Goal: Task Accomplishment & Management: Manage account settings

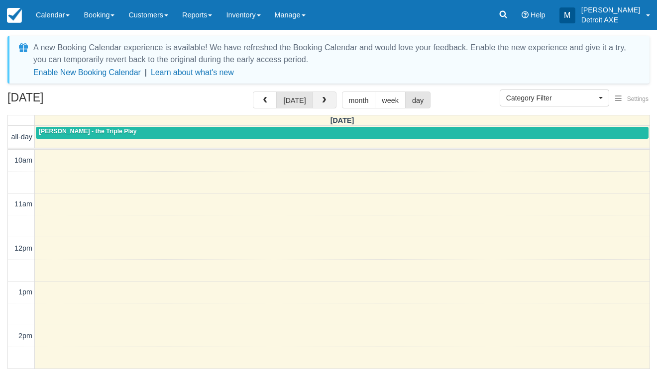
click at [327, 105] on button "button" at bounding box center [324, 100] width 24 height 17
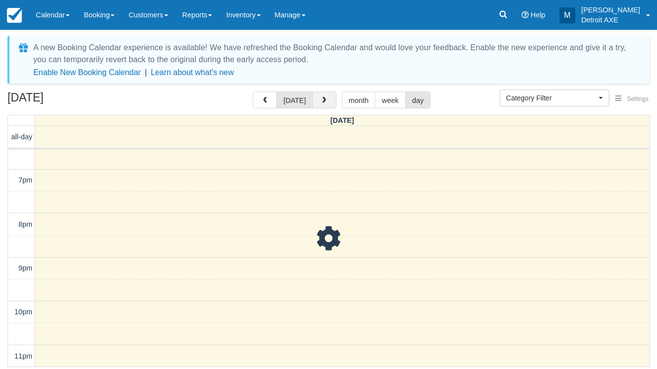
scroll to position [376, 0]
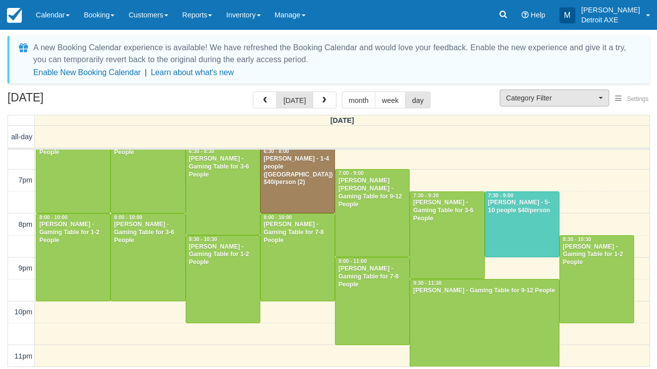
click at [586, 105] on button "Category Filter" at bounding box center [553, 98] width 109 height 17
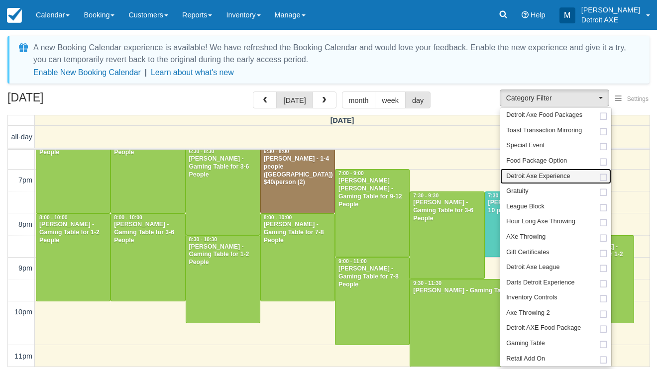
click at [555, 172] on span "Detroit Axe Experience" at bounding box center [538, 176] width 64 height 9
select select "14"
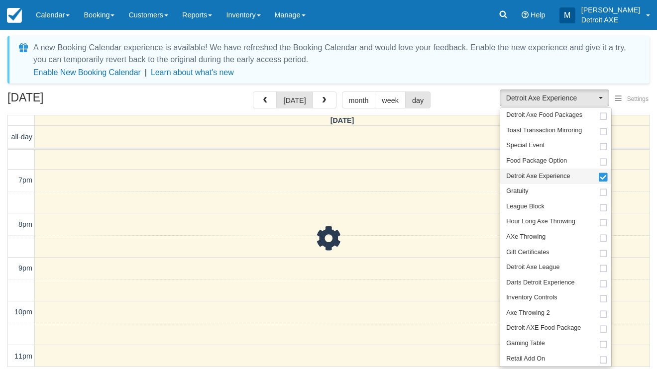
scroll to position [36, 0]
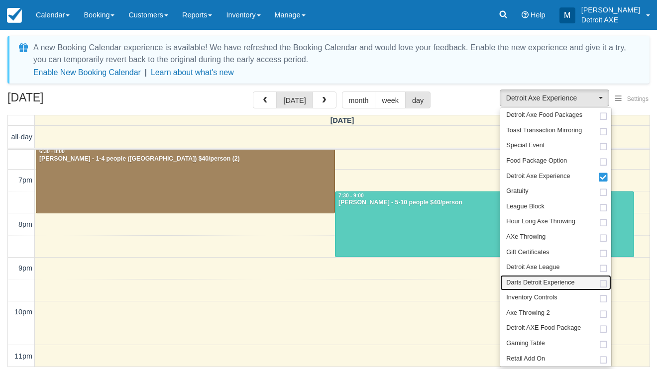
click at [527, 279] on span "Darts Detroit Experience" at bounding box center [540, 283] width 68 height 9
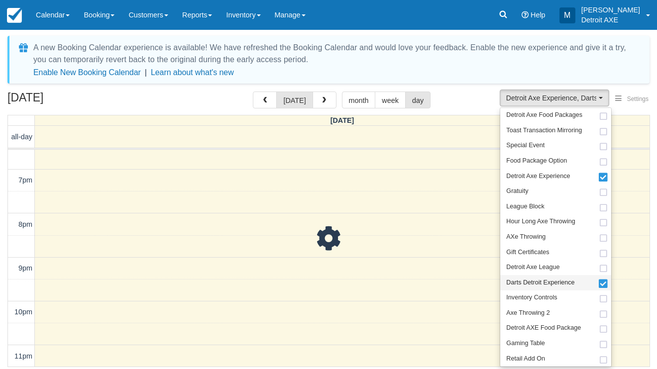
scroll to position [376, 0]
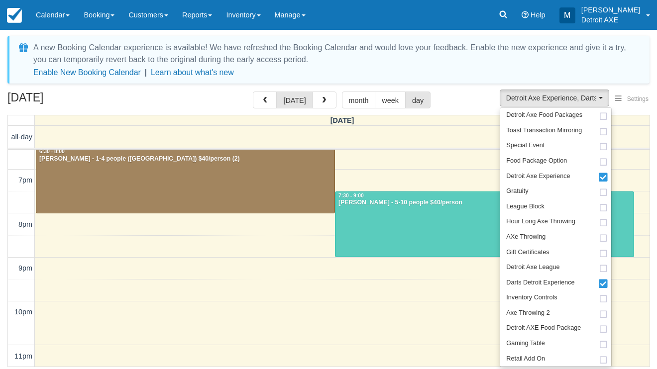
click at [488, 93] on div "September 12, 2025 today month week day" at bounding box center [328, 102] width 642 height 21
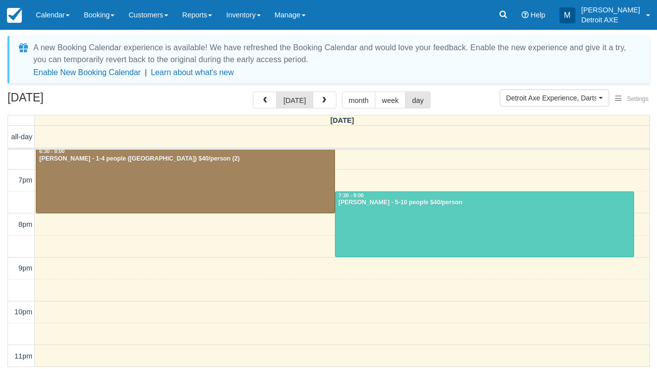
click at [397, 234] on div at bounding box center [484, 224] width 298 height 65
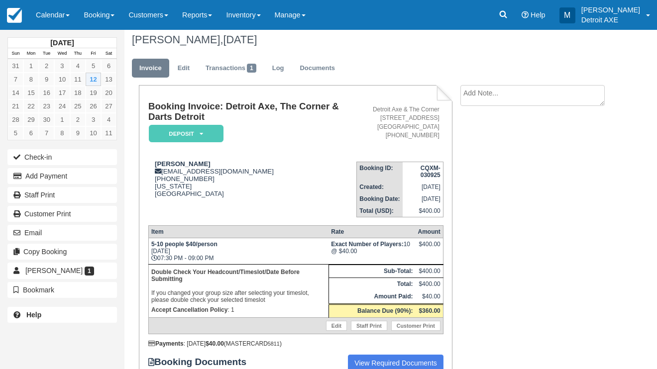
scroll to position [9, 0]
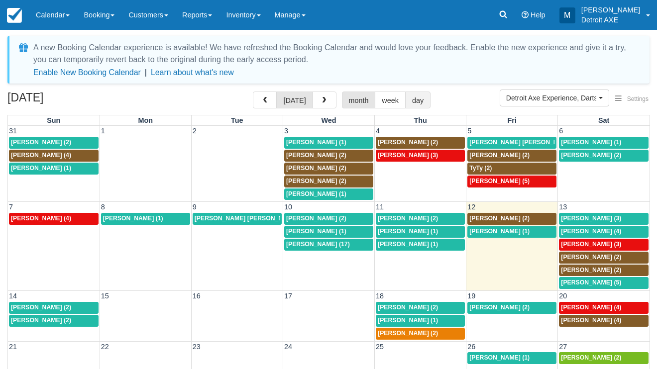
click at [425, 101] on button "day" at bounding box center [417, 100] width 25 height 17
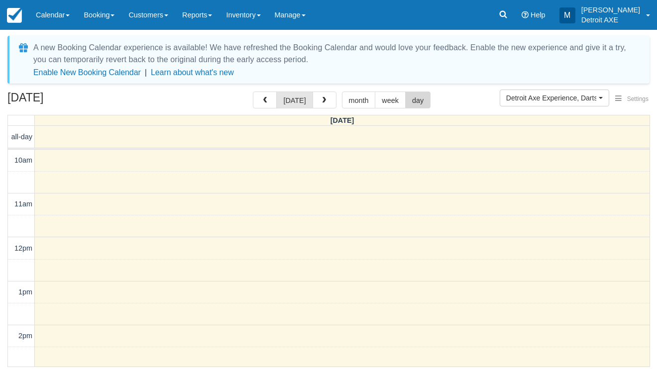
scroll to position [220, 0]
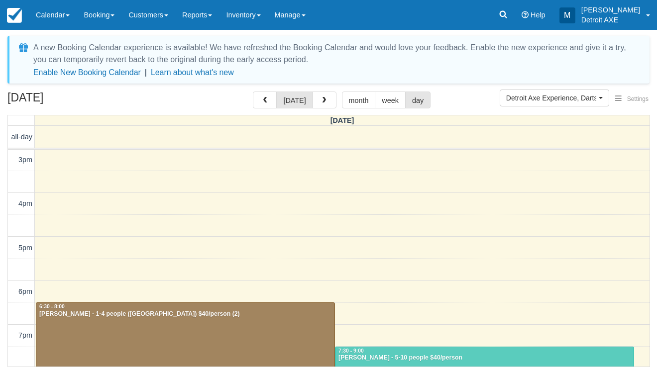
click at [237, 314] on div "Adam M Snow - 1-4 people (Shared Arena) $40/person (2)" at bounding box center [185, 314] width 293 height 8
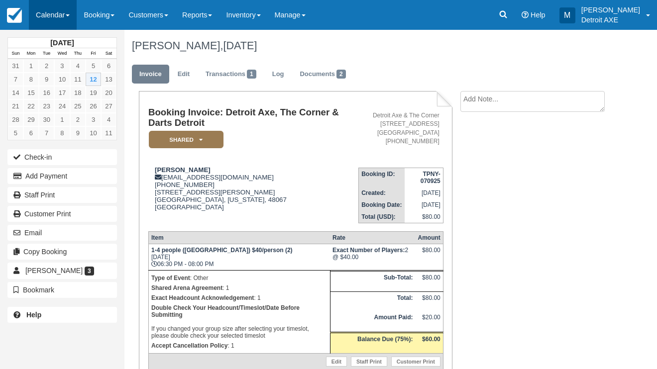
click at [34, 22] on link "Calendar" at bounding box center [53, 15] width 48 height 30
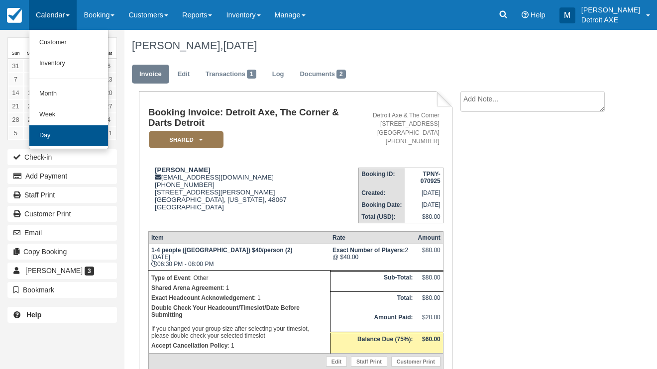
click at [71, 132] on link "Day" at bounding box center [68, 135] width 79 height 21
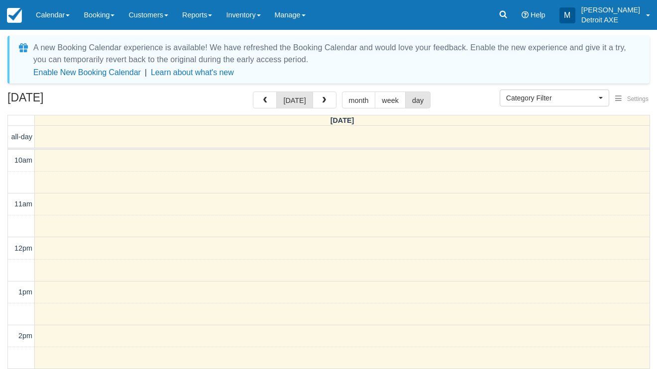
select select
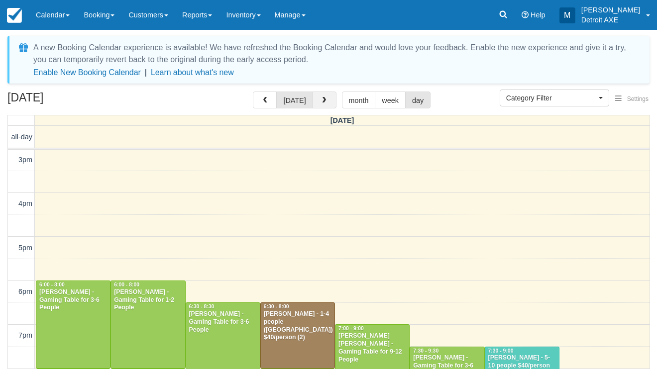
click at [322, 100] on span "button" at bounding box center [323, 100] width 7 height 7
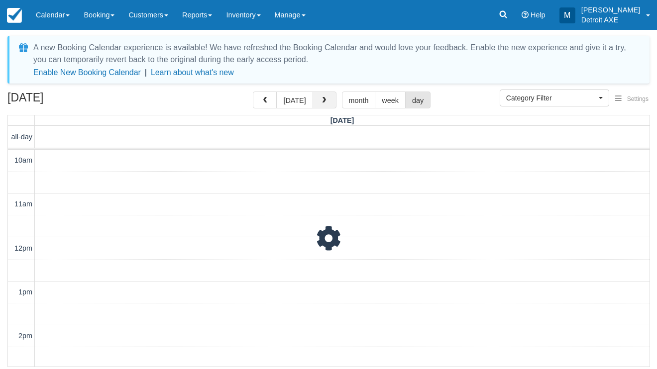
click at [322, 100] on span "button" at bounding box center [323, 100] width 7 height 7
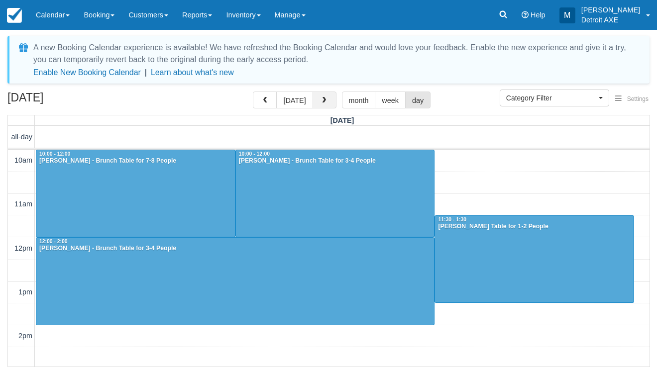
click at [322, 100] on span "button" at bounding box center [323, 100] width 7 height 7
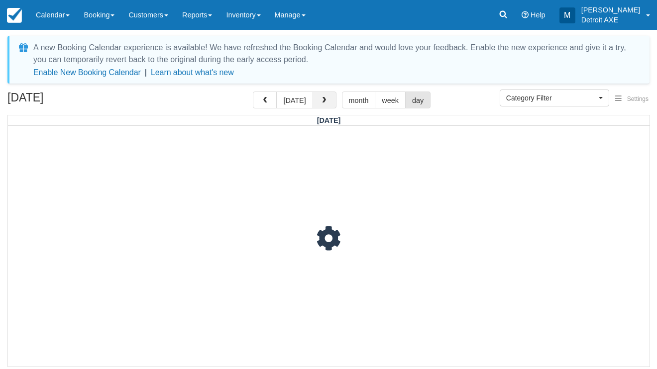
click at [322, 100] on span "button" at bounding box center [323, 100] width 7 height 7
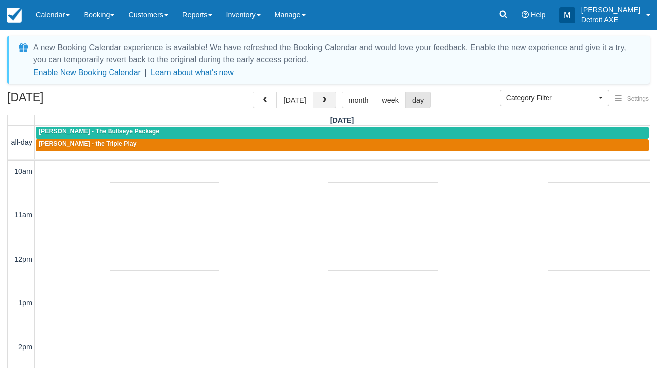
scroll to position [220, 0]
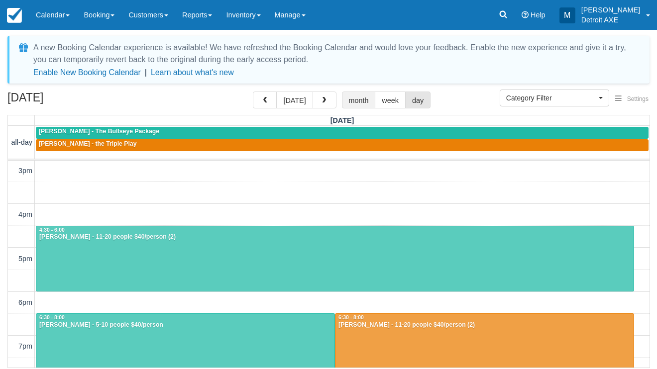
click at [355, 96] on button "month" at bounding box center [359, 100] width 34 height 17
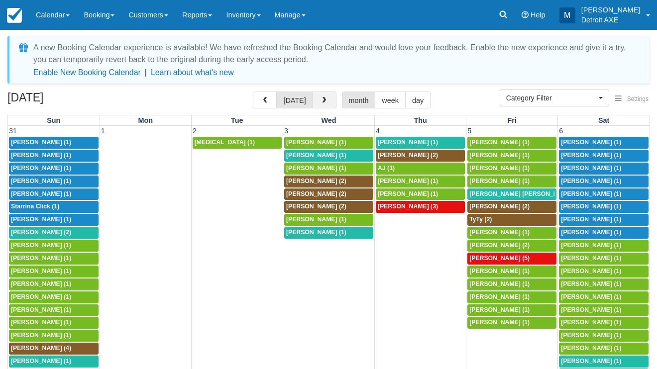
click at [312, 101] on button "button" at bounding box center [324, 100] width 24 height 17
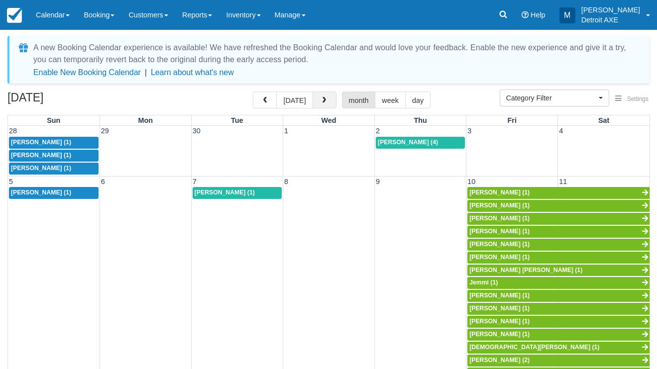
click at [312, 101] on button "button" at bounding box center [324, 100] width 24 height 17
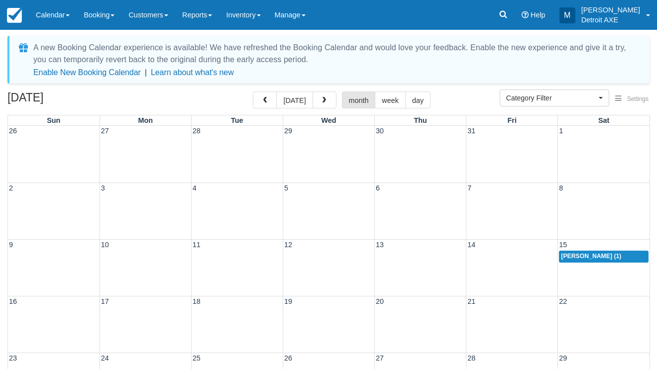
click at [614, 256] on div "10a Melissa Rowe (1)" at bounding box center [604, 257] width 86 height 8
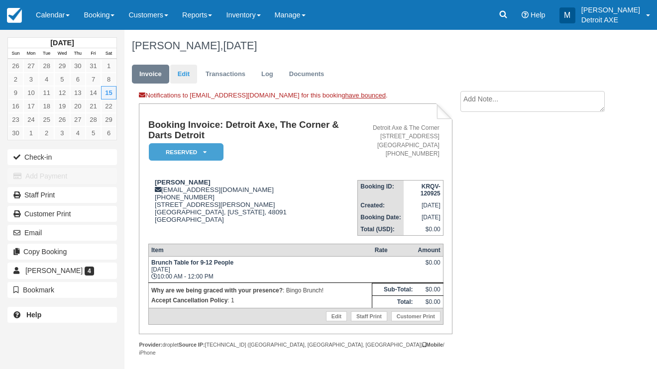
click at [185, 77] on link "Edit" at bounding box center [183, 74] width 27 height 19
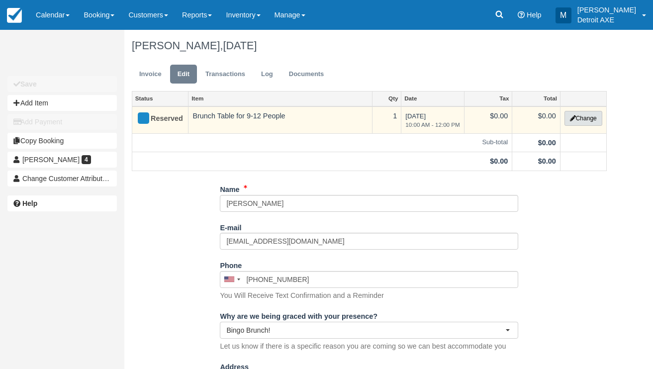
click at [579, 118] on button "Change" at bounding box center [584, 118] width 38 height 15
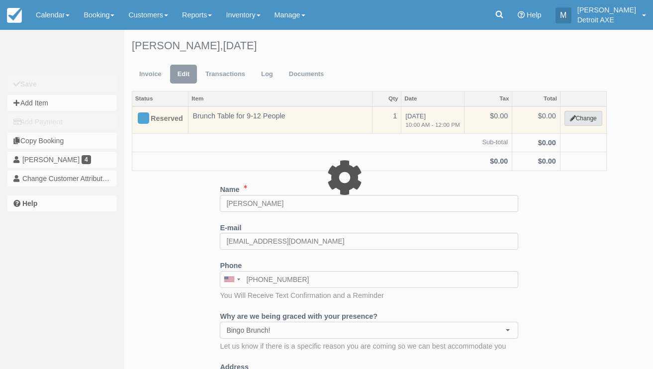
select select "6"
type input "0.00"
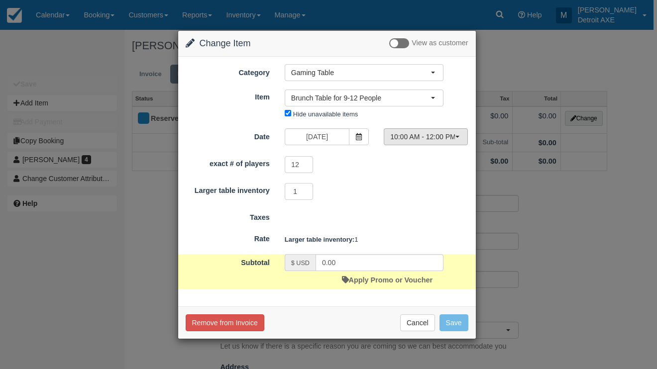
click at [422, 129] on button "10:00 AM - 12:00 PM" at bounding box center [426, 136] width 84 height 17
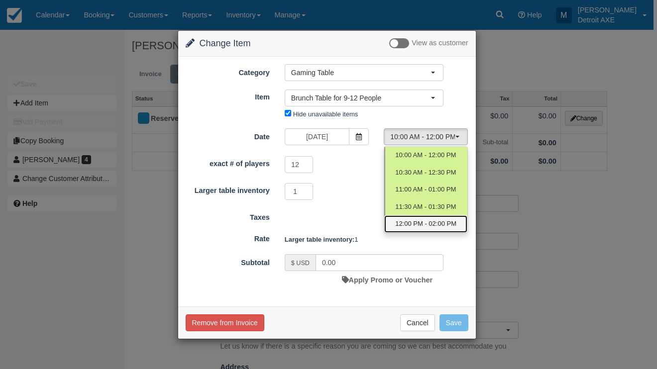
click at [410, 227] on span "12:00 PM - 02:00 PM" at bounding box center [425, 223] width 61 height 9
select select "4"
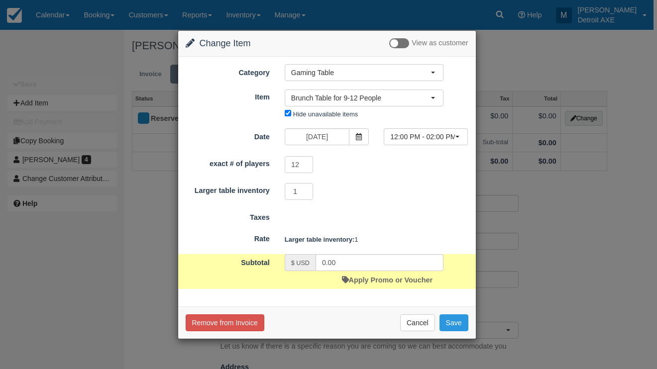
click at [470, 321] on div "Remove from Invoice Cancel Save" at bounding box center [326, 322] width 297 height 32
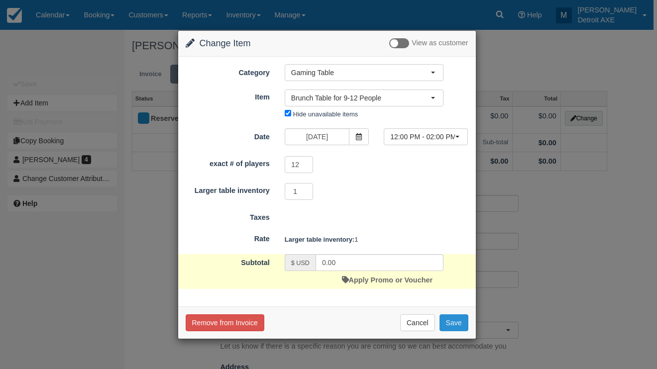
click at [459, 323] on button "Save" at bounding box center [453, 322] width 29 height 17
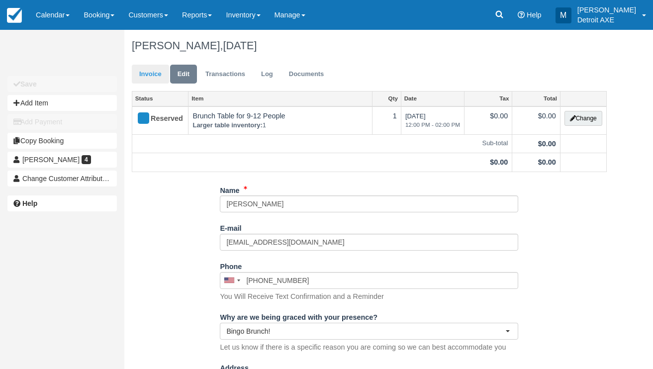
click at [151, 76] on link "Invoice" at bounding box center [150, 74] width 37 height 19
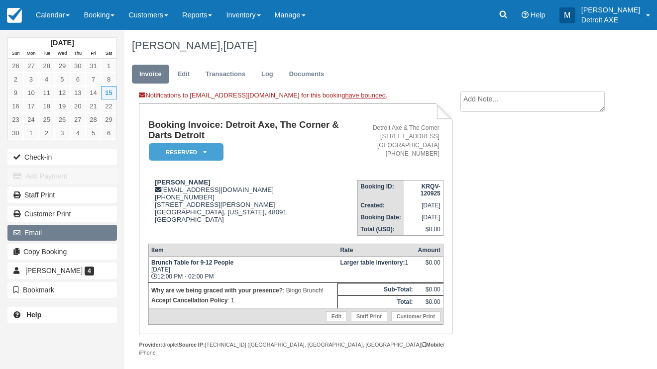
click at [55, 234] on button "Email" at bounding box center [61, 233] width 109 height 16
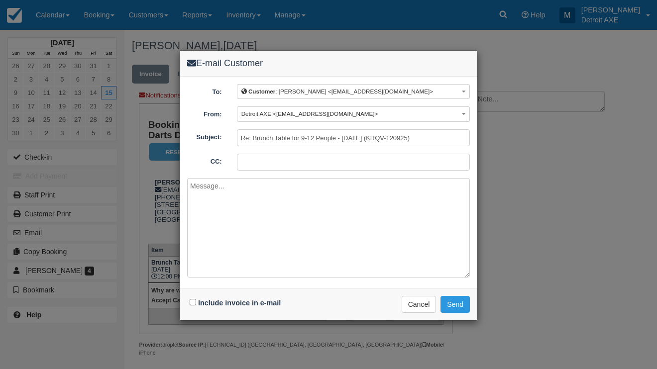
click at [196, 300] on div "Include invoice in e-mail" at bounding box center [236, 303] width 98 height 14
click at [193, 300] on input "Include invoice in e-mail" at bounding box center [193, 302] width 6 height 6
checkbox input "true"
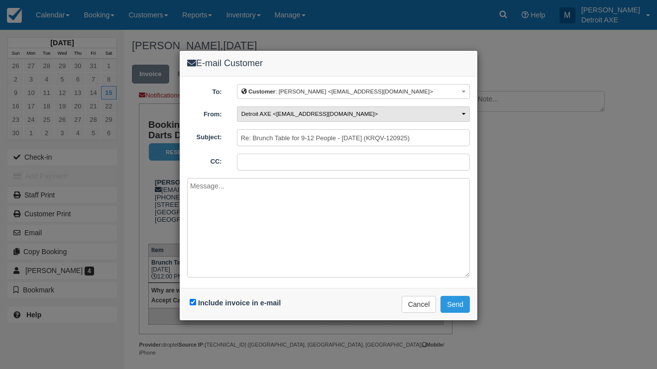
click at [301, 114] on span "Detroit AXE <[EMAIL_ADDRESS][DOMAIN_NAME]>" at bounding box center [309, 113] width 137 height 6
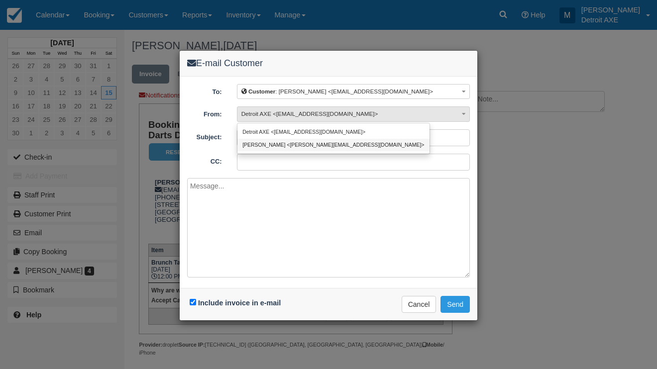
click at [296, 144] on link "[PERSON_NAME] <[PERSON_NAME][EMAIL_ADDRESS][DOMAIN_NAME]>" at bounding box center [333, 145] width 192 height 12
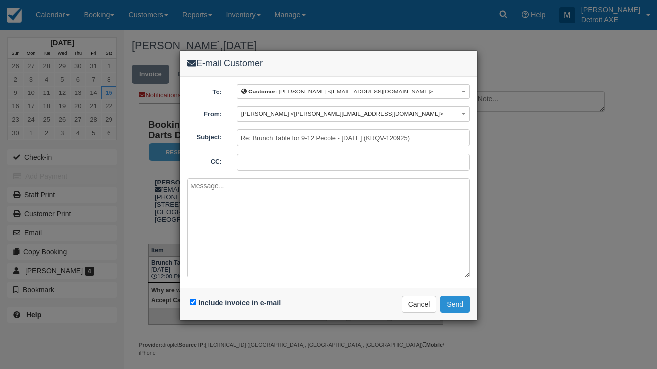
click at [454, 304] on button "Send" at bounding box center [454, 304] width 29 height 17
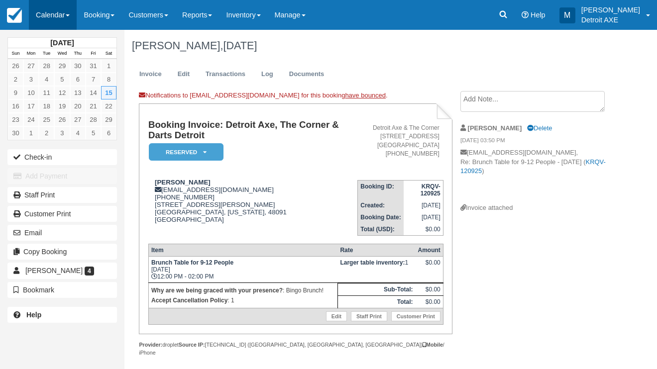
click at [46, 21] on link "Calendar" at bounding box center [53, 15] width 48 height 30
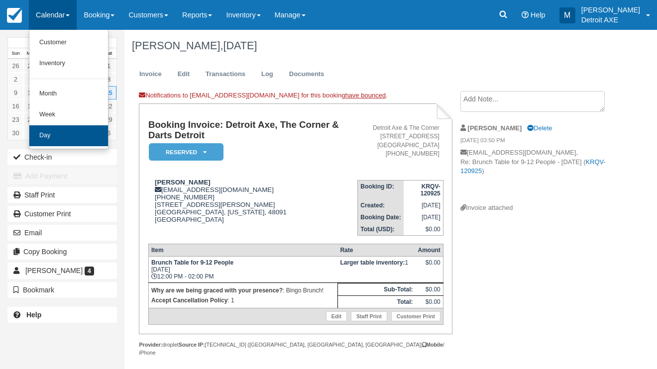
click at [75, 130] on link "Day" at bounding box center [68, 135] width 79 height 21
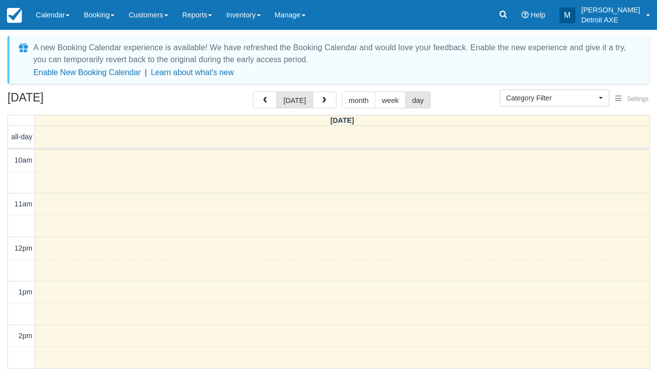
select select
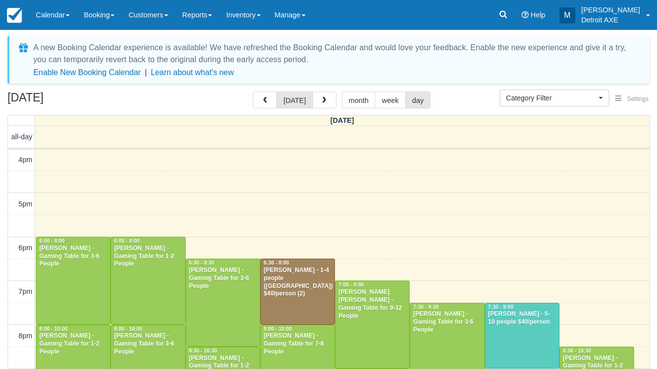
drag, startPoint x: 117, startPoint y: 101, endPoint x: 9, endPoint y: 97, distance: 108.0
click at [9, 97] on h2 "[DATE]" at bounding box center [70, 101] width 126 height 18
click at [132, 100] on h2 "[DATE]" at bounding box center [70, 101] width 126 height 18
drag, startPoint x: 116, startPoint y: 101, endPoint x: 9, endPoint y: 94, distance: 107.7
click at [9, 94] on h2 "[DATE]" at bounding box center [70, 101] width 126 height 18
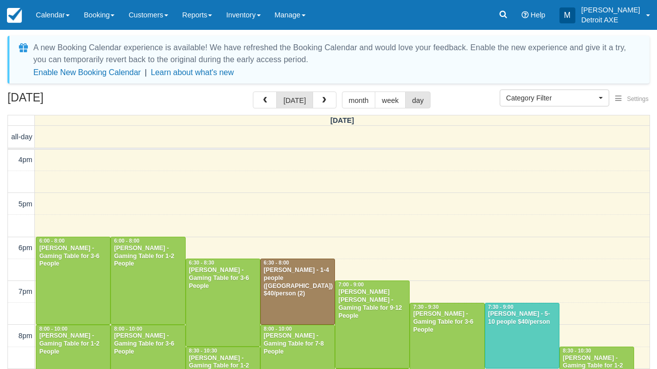
click at [128, 99] on h2 "[DATE]" at bounding box center [70, 101] width 126 height 18
drag, startPoint x: 116, startPoint y: 99, endPoint x: 29, endPoint y: 102, distance: 87.1
click at [29, 102] on h2 "[DATE]" at bounding box center [70, 101] width 126 height 18
click at [117, 102] on h2 "[DATE]" at bounding box center [70, 101] width 126 height 18
drag, startPoint x: 11, startPoint y: 99, endPoint x: 125, endPoint y: 97, distance: 114.4
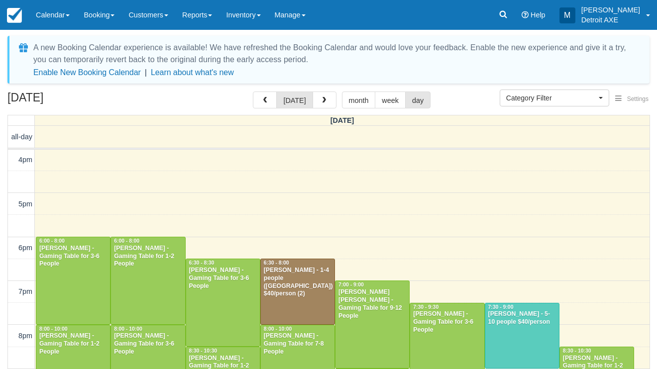
click at [125, 97] on h2 "[DATE]" at bounding box center [70, 101] width 126 height 18
drag, startPoint x: 125, startPoint y: 97, endPoint x: 10, endPoint y: 98, distance: 115.4
click at [10, 98] on h2 "[DATE]" at bounding box center [70, 101] width 126 height 18
click at [136, 99] on div "September 12, 2025 today month week day" at bounding box center [328, 102] width 642 height 21
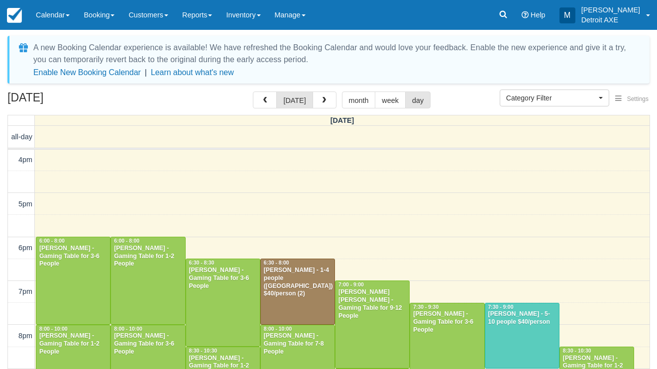
drag, startPoint x: 8, startPoint y: 100, endPoint x: 119, endPoint y: 100, distance: 111.4
click at [119, 100] on h2 "[DATE]" at bounding box center [70, 101] width 126 height 18
click at [448, 95] on div "September 12, 2025 today month week day" at bounding box center [328, 102] width 642 height 21
